Goal: Task Accomplishment & Management: Manage account settings

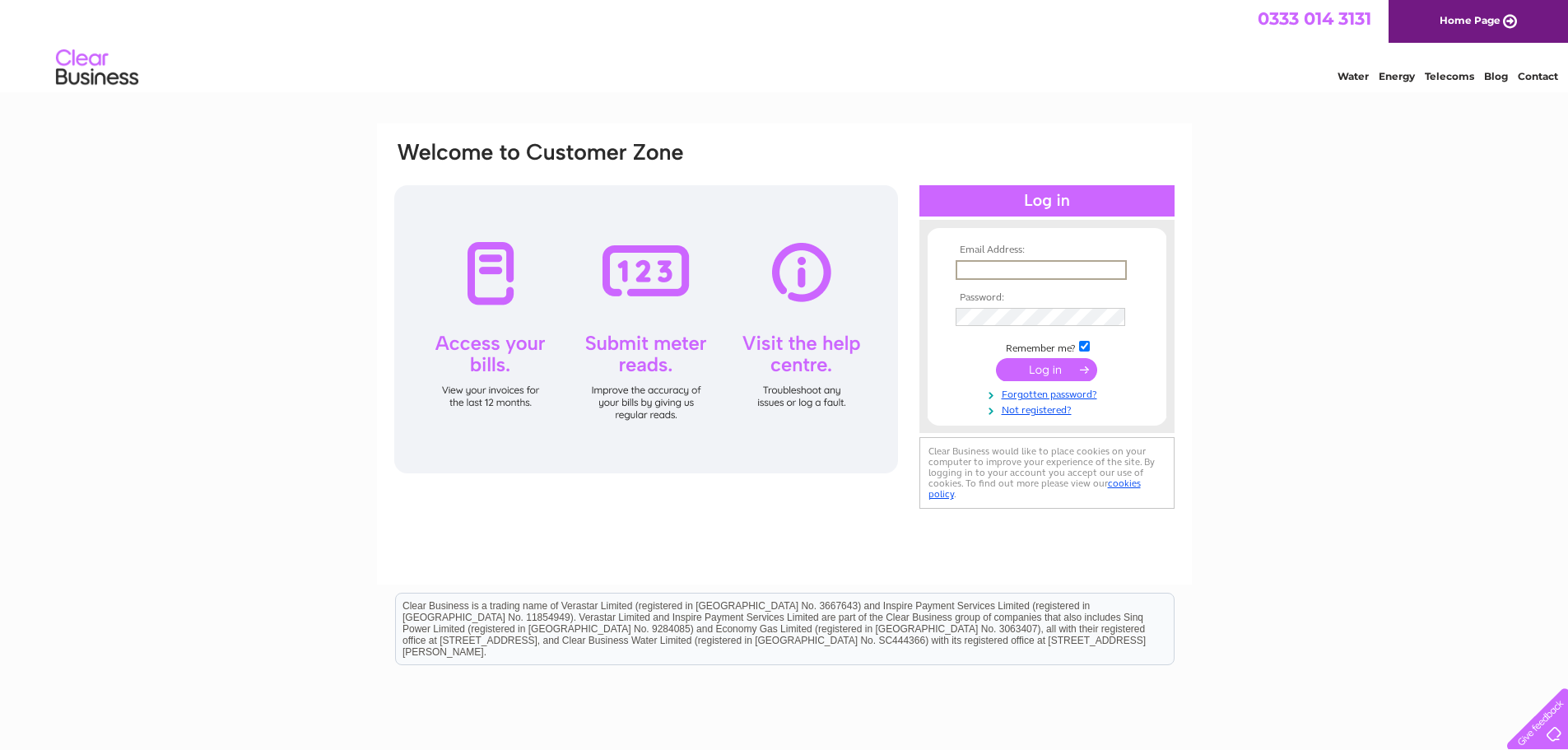
click at [978, 263] on input "text" at bounding box center [1041, 270] width 171 height 20
type input "[EMAIL_ADDRESS][DOMAIN_NAME]"
click at [996, 358] on input "submit" at bounding box center [1047, 369] width 101 height 23
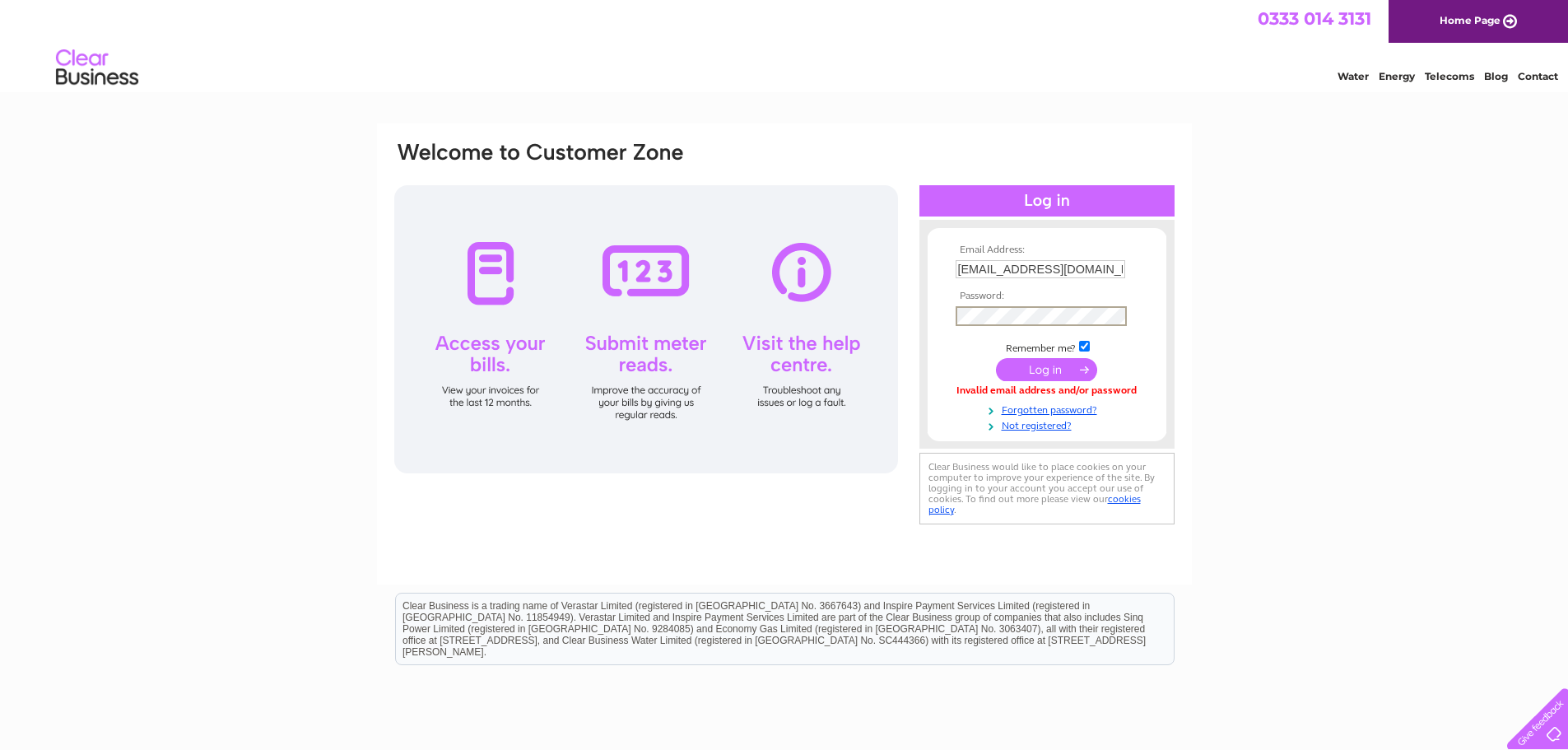
click at [996, 358] on input "submit" at bounding box center [1047, 369] width 101 height 23
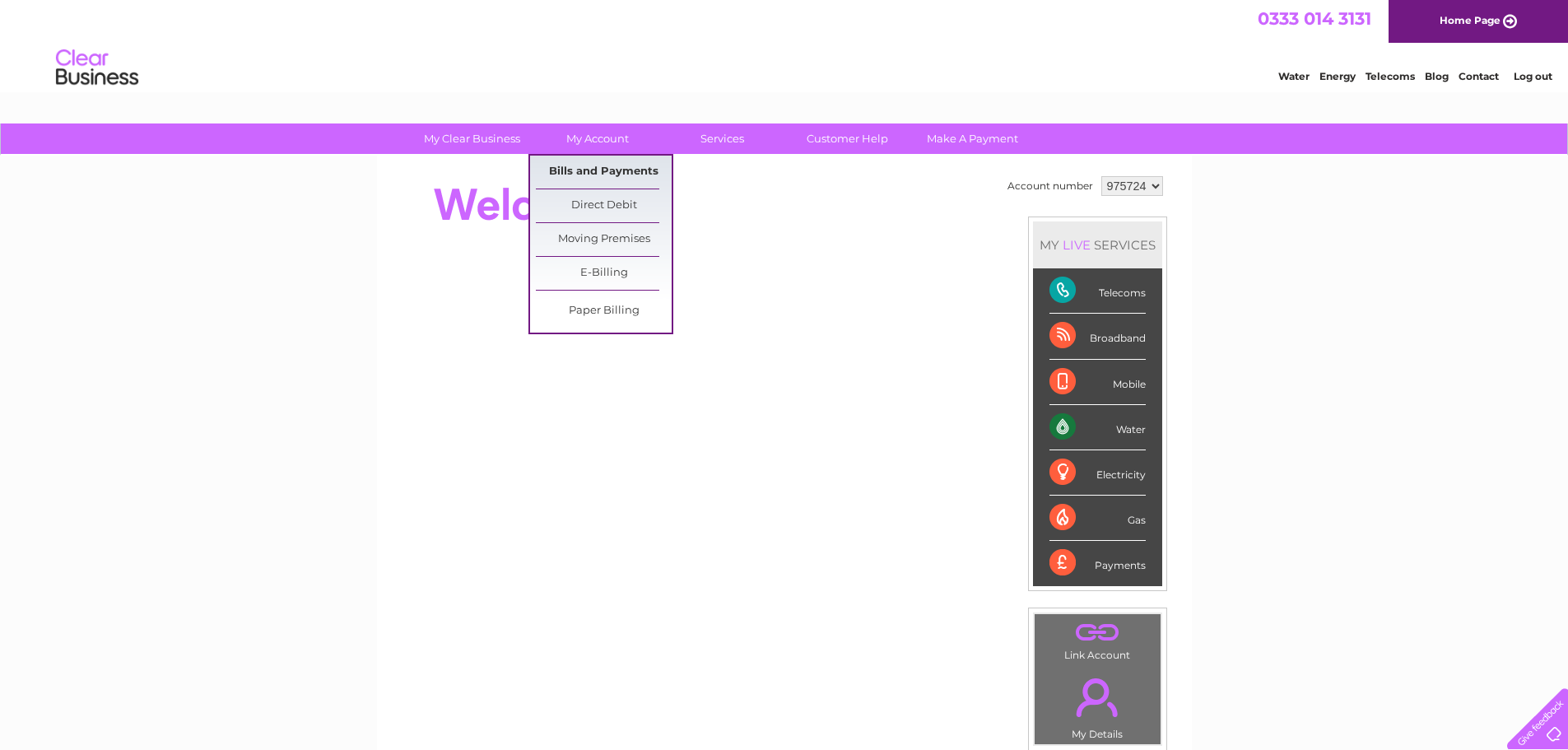
click at [630, 174] on link "Bills and Payments" at bounding box center [604, 172] width 136 height 33
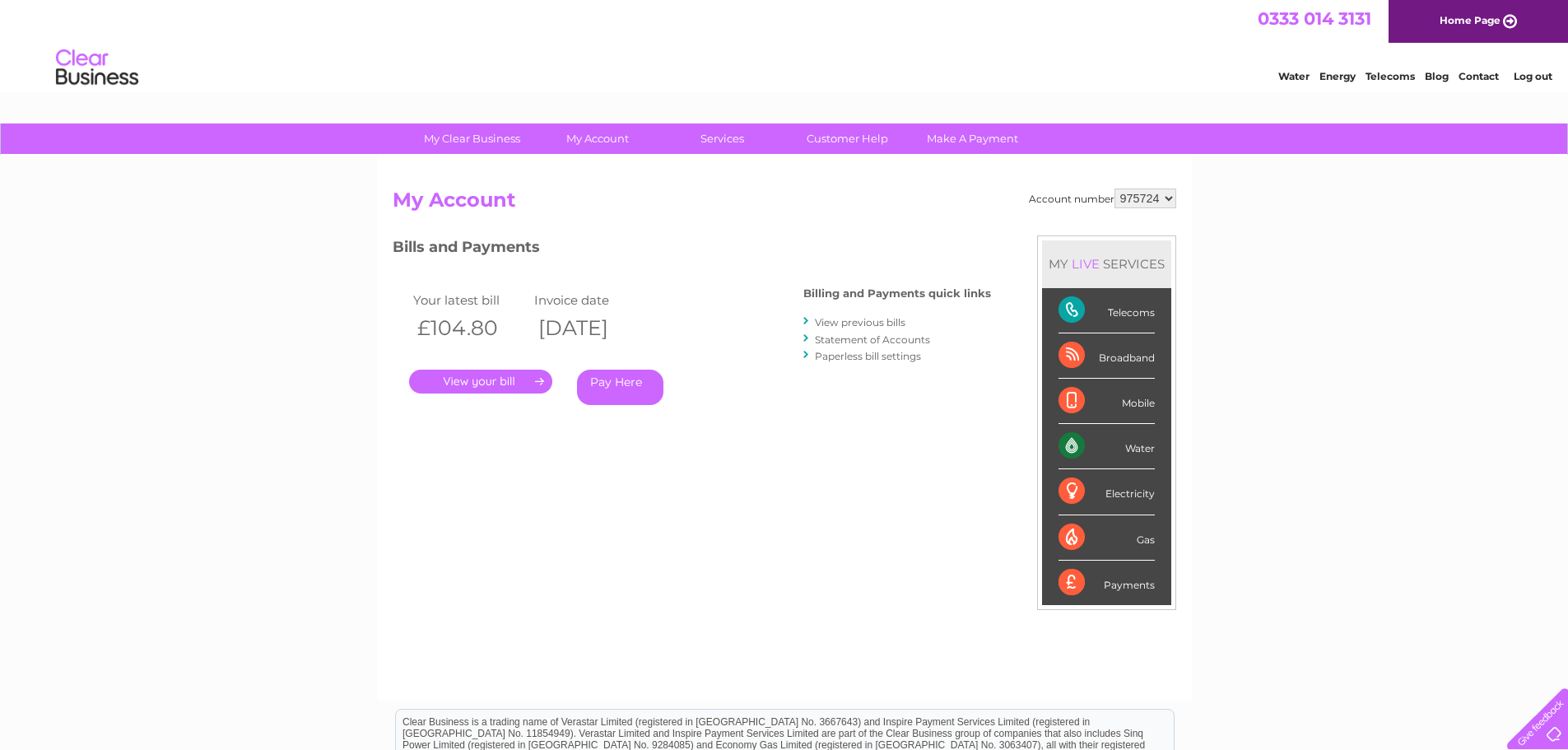
click at [851, 323] on link "View previous bills" at bounding box center [859, 322] width 90 height 13
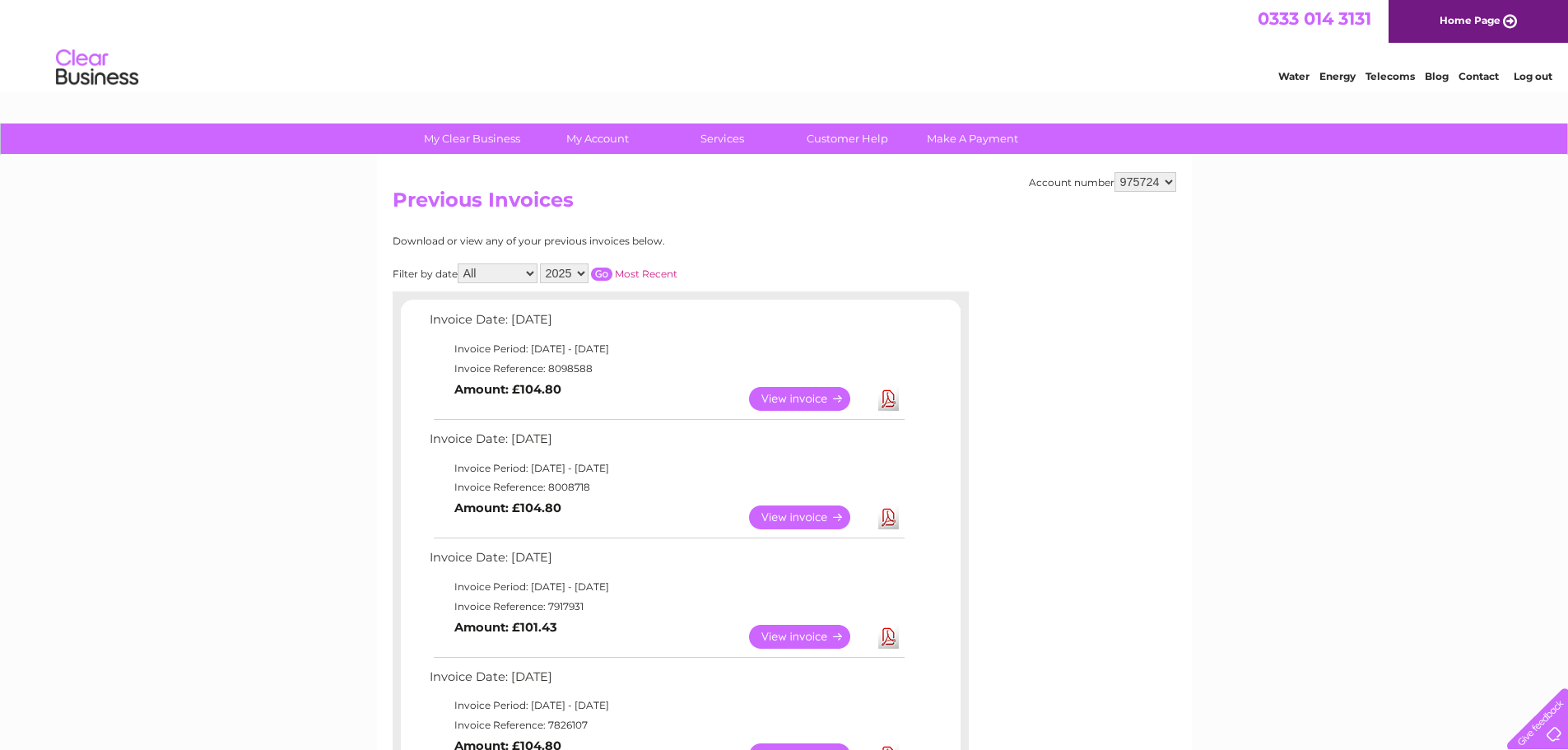
click at [823, 396] on link "View" at bounding box center [809, 399] width 121 height 24
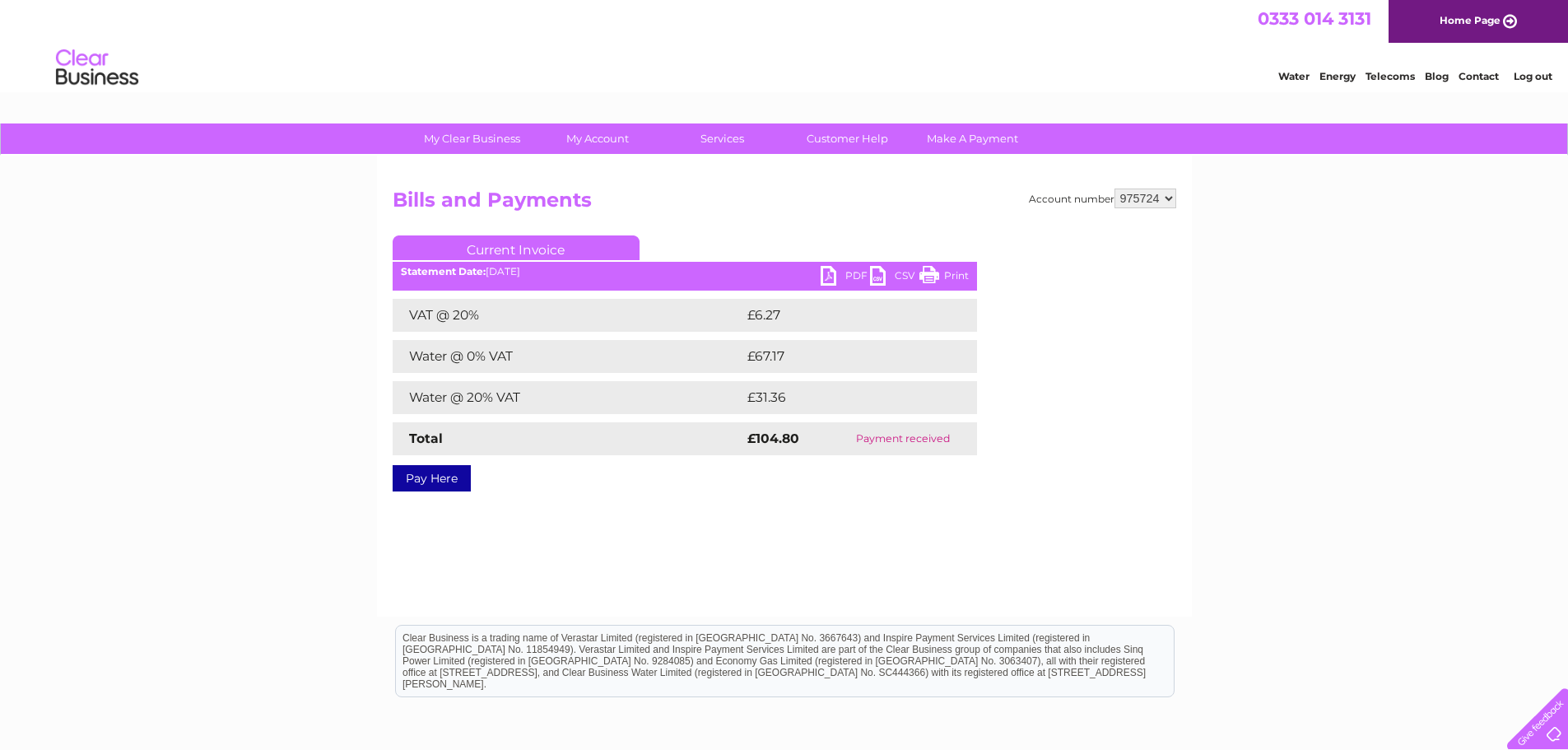
click at [839, 278] on link "PDF" at bounding box center [846, 278] width 49 height 24
